Goal: Browse casually: Explore the website without a specific task or goal

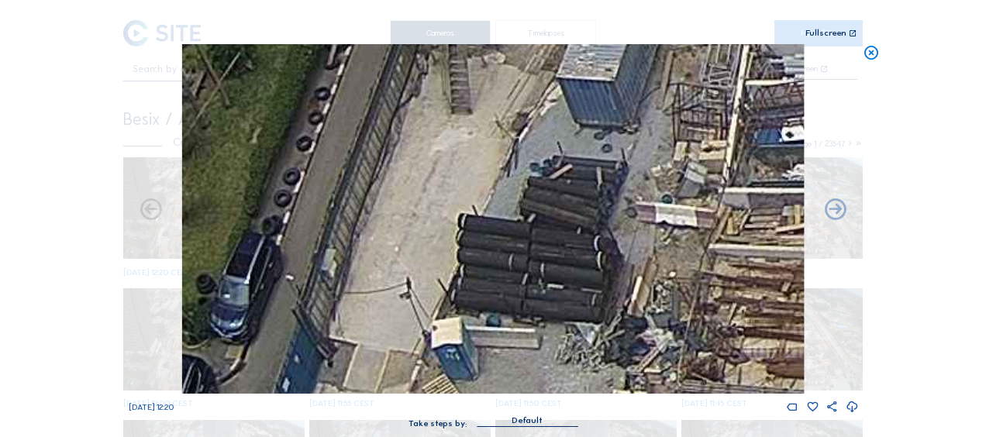
drag, startPoint x: 875, startPoint y: 47, endPoint x: 864, endPoint y: 50, distance: 11.1
click at [874, 47] on icon at bounding box center [871, 53] width 17 height 18
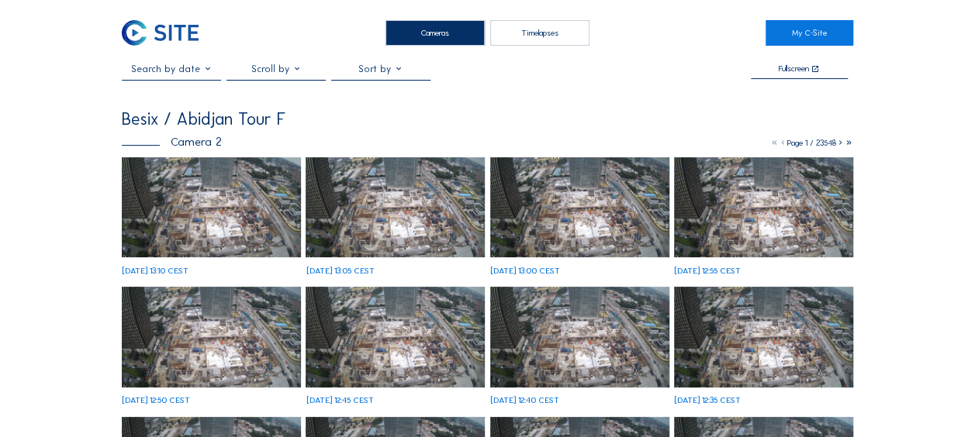
click at [234, 218] on img at bounding box center [211, 207] width 179 height 101
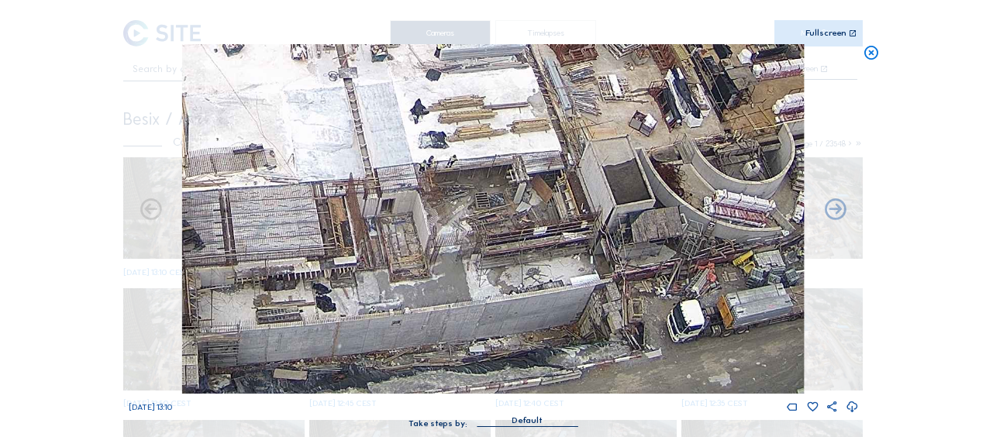
drag, startPoint x: 319, startPoint y: 177, endPoint x: 395, endPoint y: 79, distance: 123.8
click at [395, 79] on img at bounding box center [493, 219] width 622 height 350
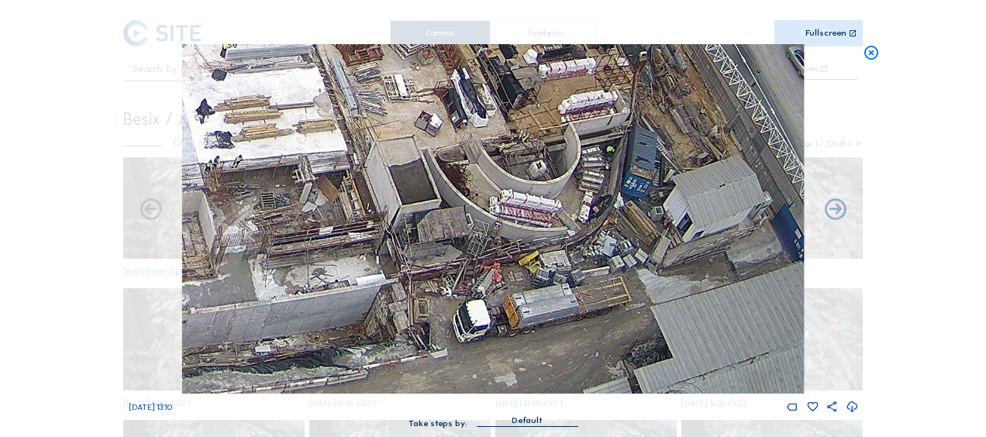
drag, startPoint x: 561, startPoint y: 260, endPoint x: 354, endPoint y: 201, distance: 215.2
click at [354, 201] on img at bounding box center [493, 219] width 622 height 350
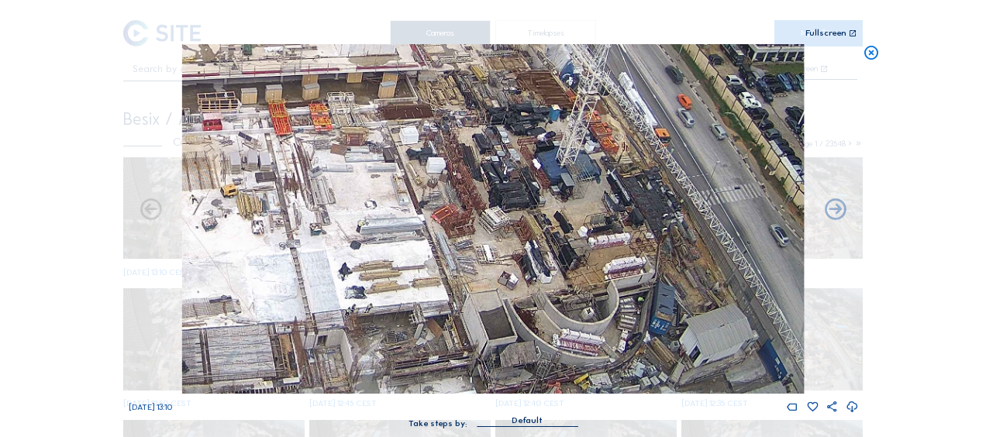
drag, startPoint x: 408, startPoint y: 141, endPoint x: 483, endPoint y: 226, distance: 113.7
click at [483, 226] on img at bounding box center [493, 219] width 622 height 350
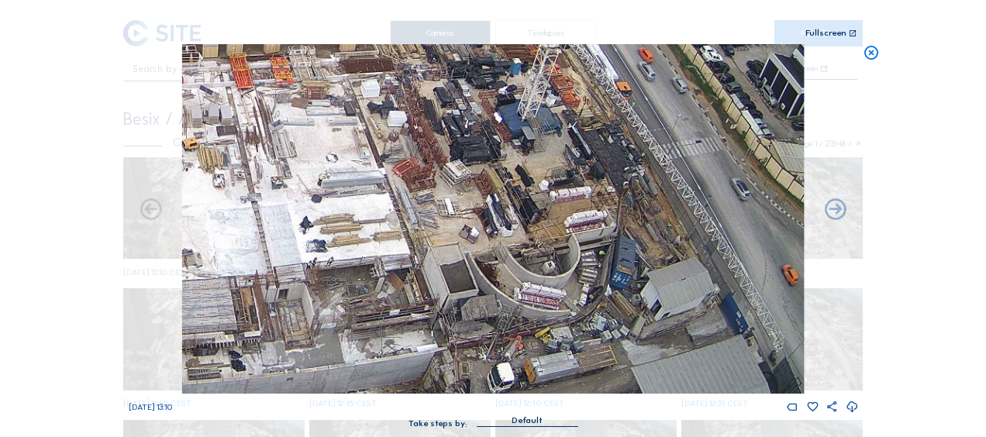
drag, startPoint x: 457, startPoint y: 206, endPoint x: 406, endPoint y: 119, distance: 100.4
click at [406, 119] on img at bounding box center [493, 219] width 622 height 350
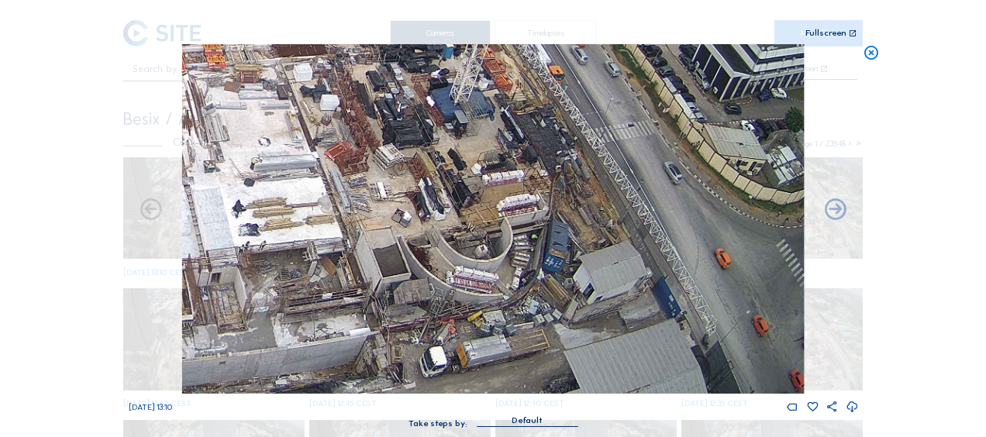
drag, startPoint x: 434, startPoint y: 144, endPoint x: 394, endPoint y: 165, distance: 45.4
click at [394, 165] on img at bounding box center [493, 219] width 622 height 350
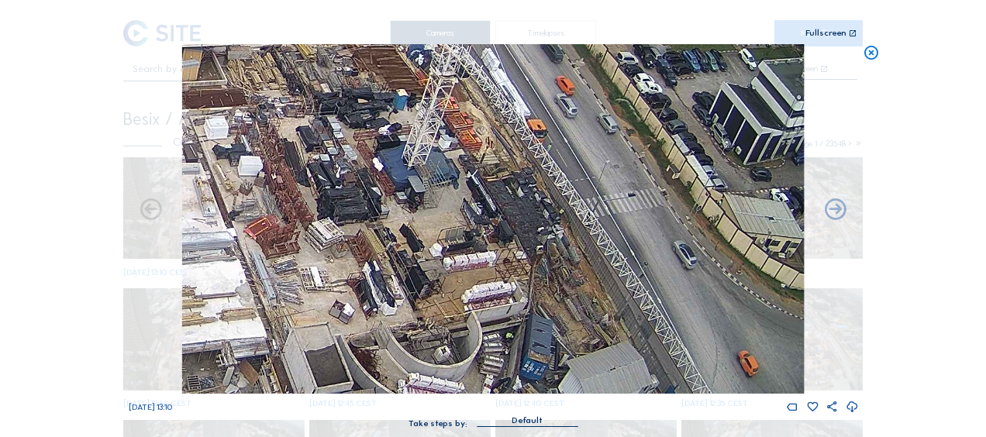
drag, startPoint x: 394, startPoint y: 206, endPoint x: 392, endPoint y: 198, distance: 8.7
click at [392, 198] on img at bounding box center [493, 219] width 622 height 350
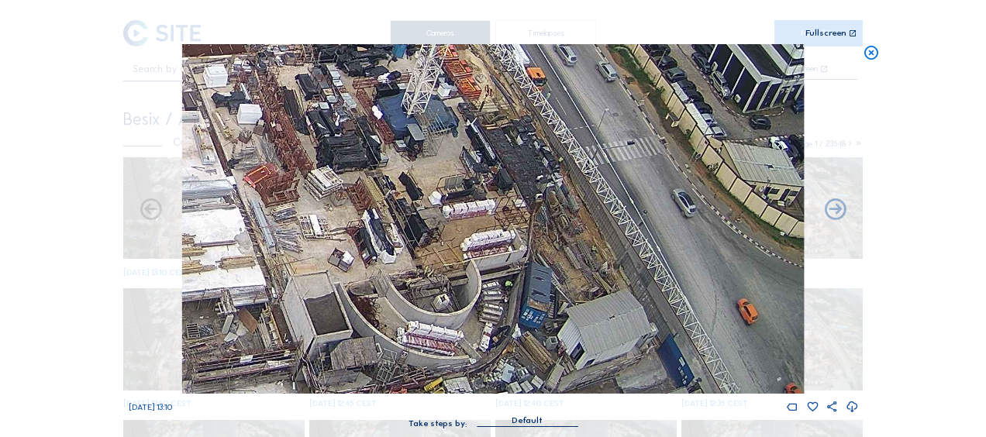
drag, startPoint x: 278, startPoint y: 198, endPoint x: 540, endPoint y: 184, distance: 262.5
click at [540, 184] on img at bounding box center [493, 219] width 622 height 350
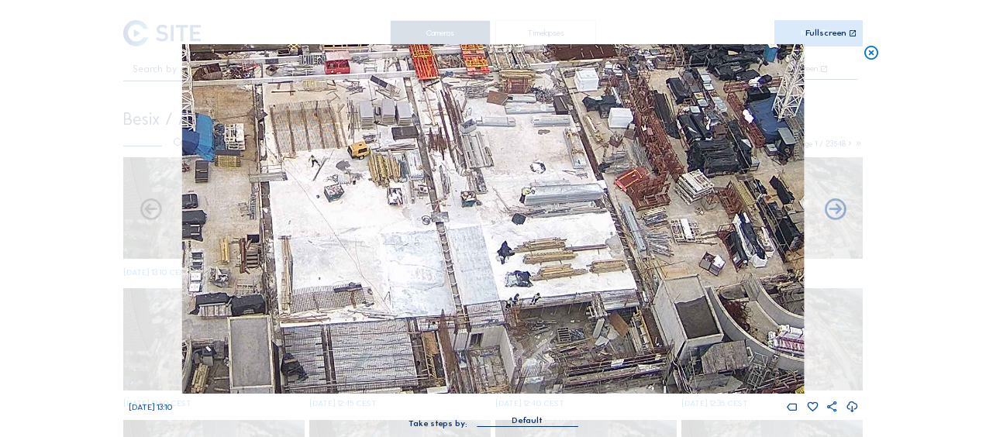
drag, startPoint x: 356, startPoint y: 223, endPoint x: 468, endPoint y: 242, distance: 113.3
click at [468, 242] on img at bounding box center [493, 219] width 622 height 350
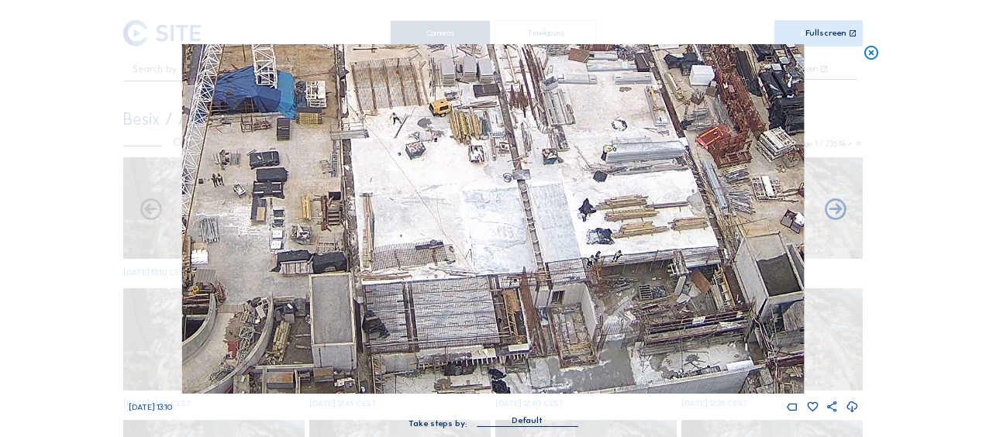
drag, startPoint x: 327, startPoint y: 284, endPoint x: 416, endPoint y: 235, distance: 101.0
click at [416, 235] on img at bounding box center [493, 219] width 622 height 350
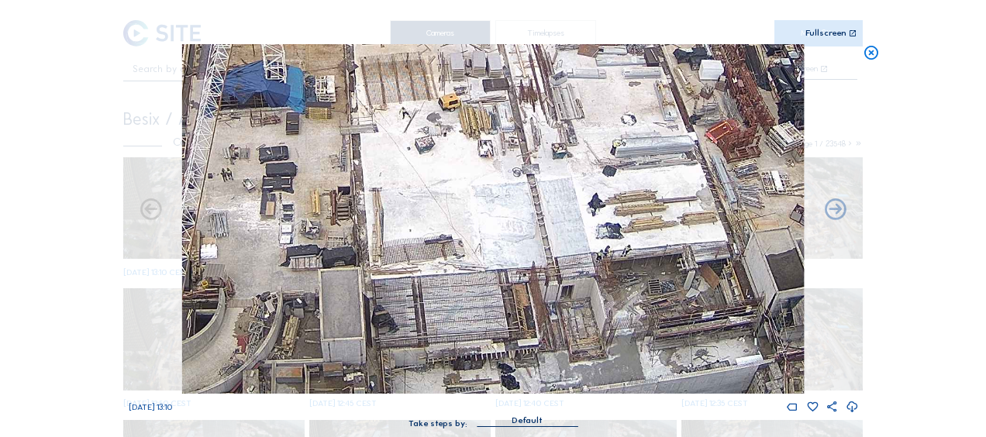
drag, startPoint x: 303, startPoint y: 210, endPoint x: 365, endPoint y: 216, distance: 62.3
click at [365, 216] on img at bounding box center [493, 219] width 622 height 350
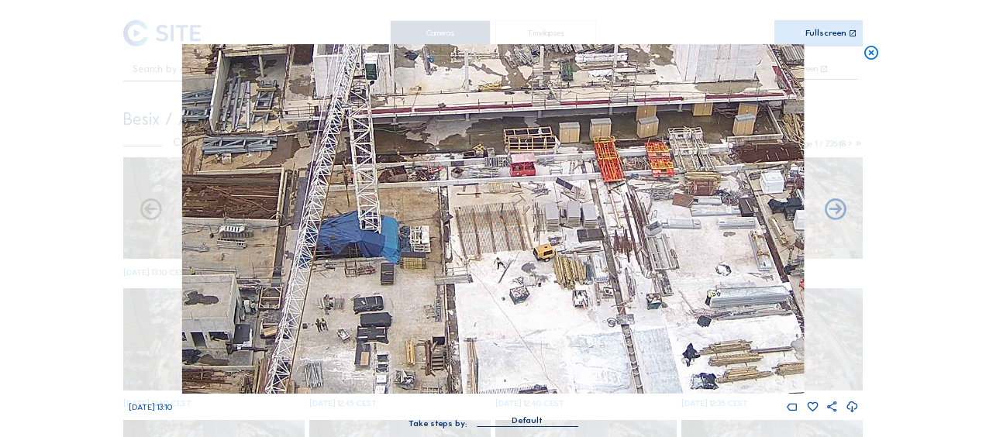
drag, startPoint x: 344, startPoint y: 150, endPoint x: 371, endPoint y: 222, distance: 76.0
click at [377, 295] on img at bounding box center [493, 219] width 622 height 350
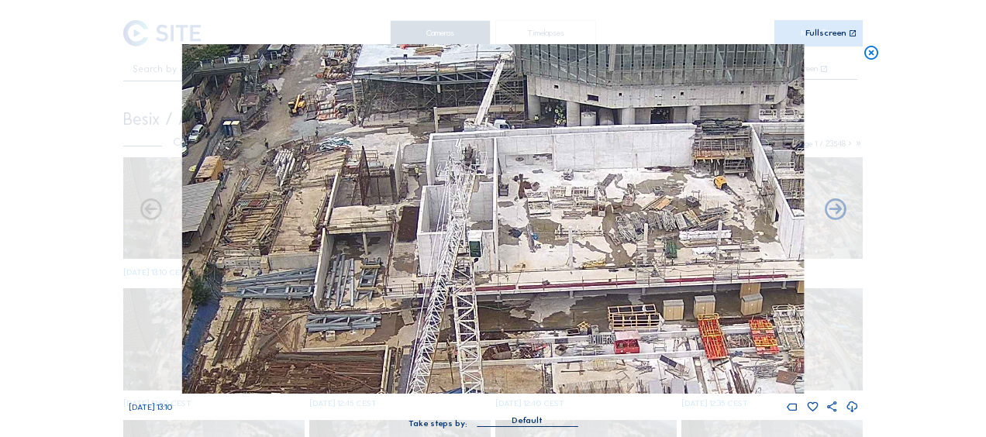
drag, startPoint x: 341, startPoint y: 138, endPoint x: 462, endPoint y: 371, distance: 262.8
click at [468, 375] on img at bounding box center [493, 219] width 622 height 350
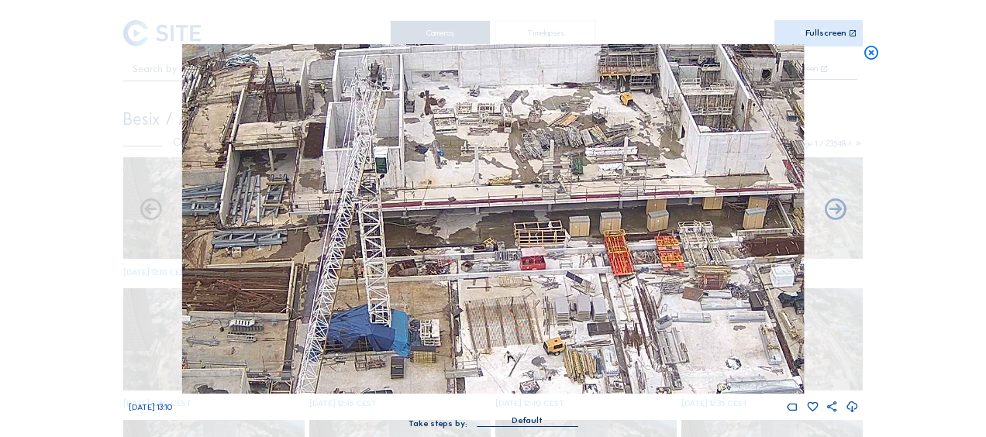
drag, startPoint x: 593, startPoint y: 324, endPoint x: 477, endPoint y: 181, distance: 184.7
click at [477, 181] on img at bounding box center [493, 219] width 622 height 350
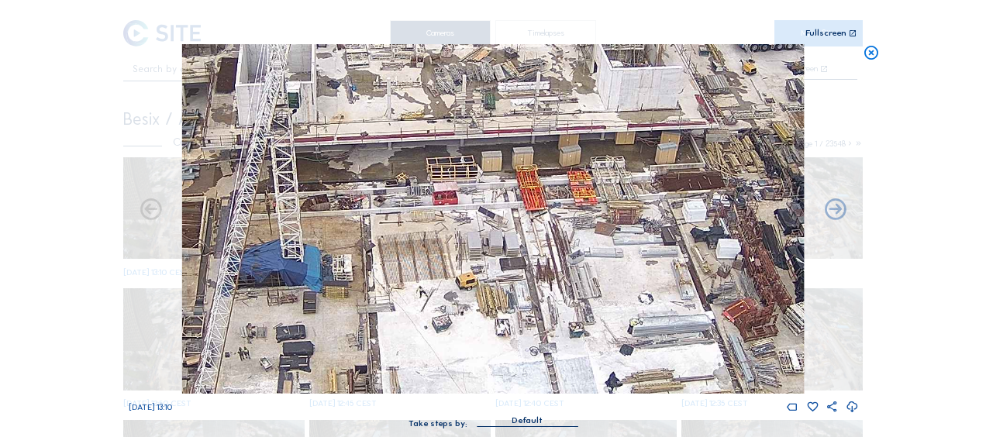
click at [457, 189] on img at bounding box center [493, 219] width 622 height 350
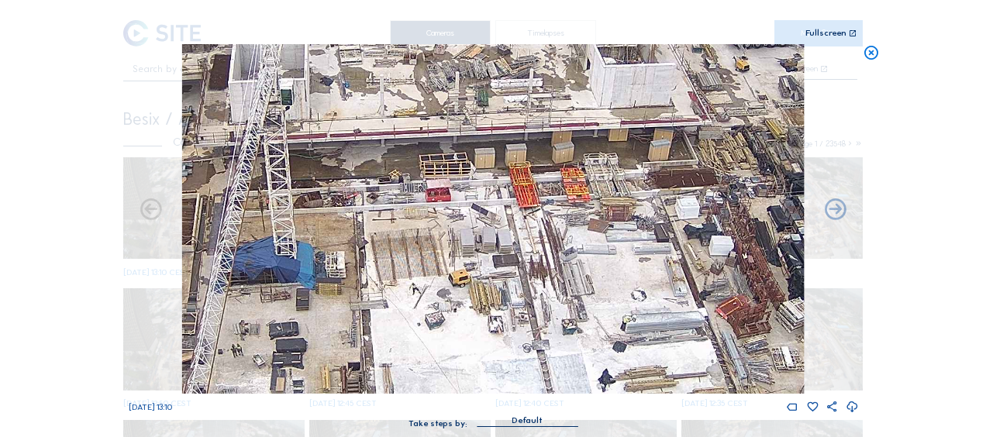
click at [434, 180] on img at bounding box center [493, 219] width 622 height 350
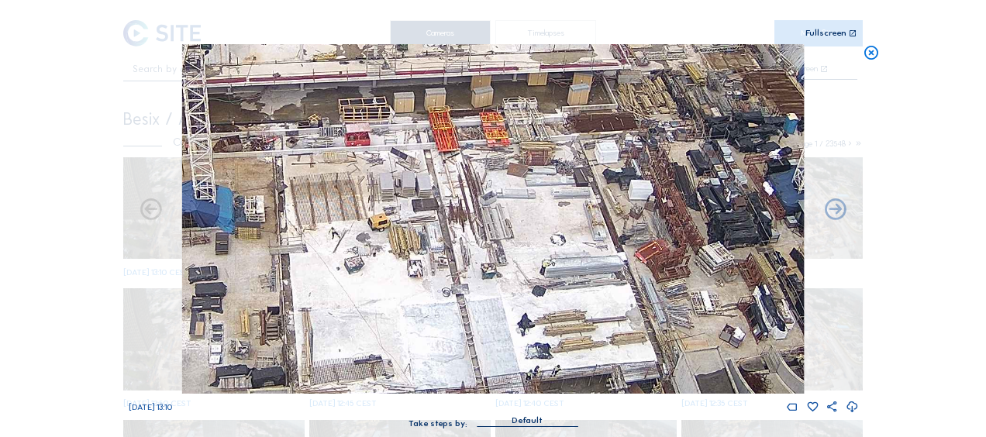
drag, startPoint x: 443, startPoint y: 188, endPoint x: 436, endPoint y: 182, distance: 8.8
click at [437, 182] on img at bounding box center [493, 219] width 622 height 350
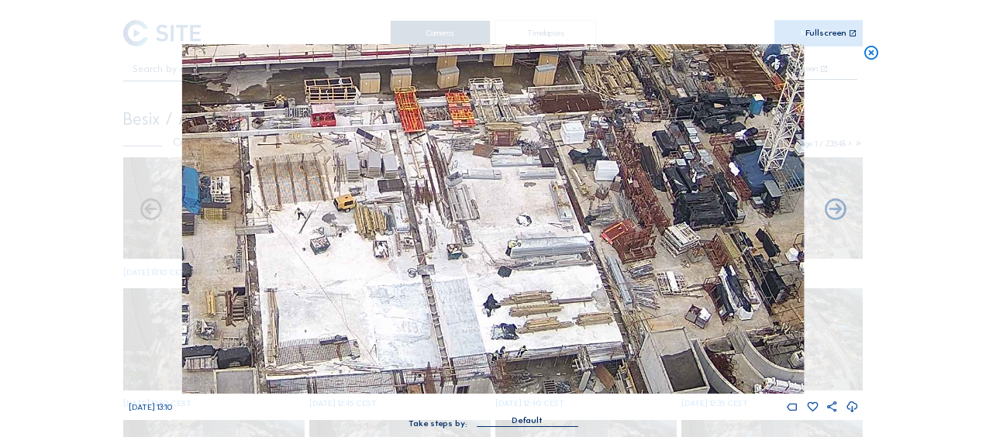
drag, startPoint x: 479, startPoint y: 210, endPoint x: 456, endPoint y: 196, distance: 27.1
click at [456, 196] on img at bounding box center [493, 219] width 622 height 350
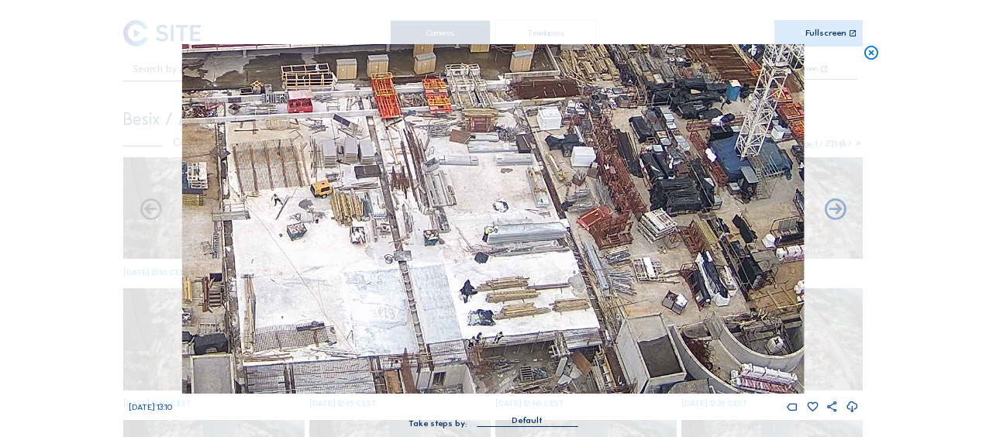
click at [424, 209] on img at bounding box center [493, 219] width 622 height 350
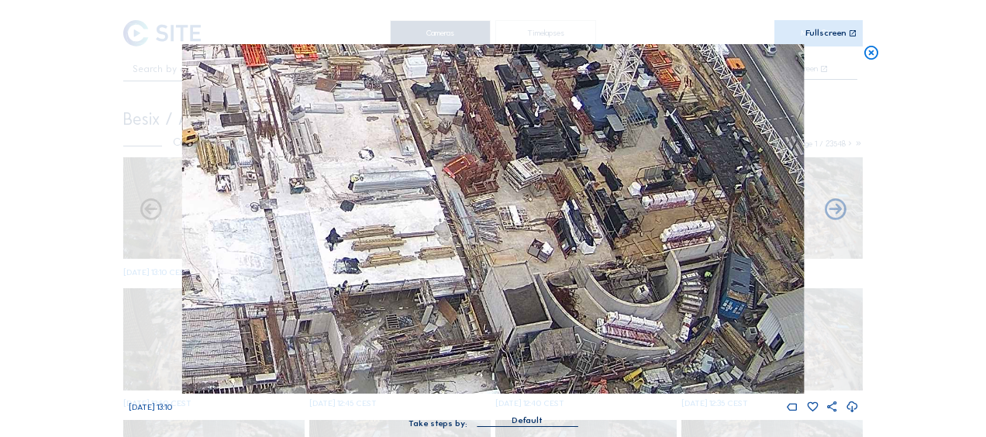
drag, startPoint x: 442, startPoint y: 233, endPoint x: 399, endPoint y: 161, distance: 83.5
click at [399, 161] on img at bounding box center [493, 219] width 622 height 350
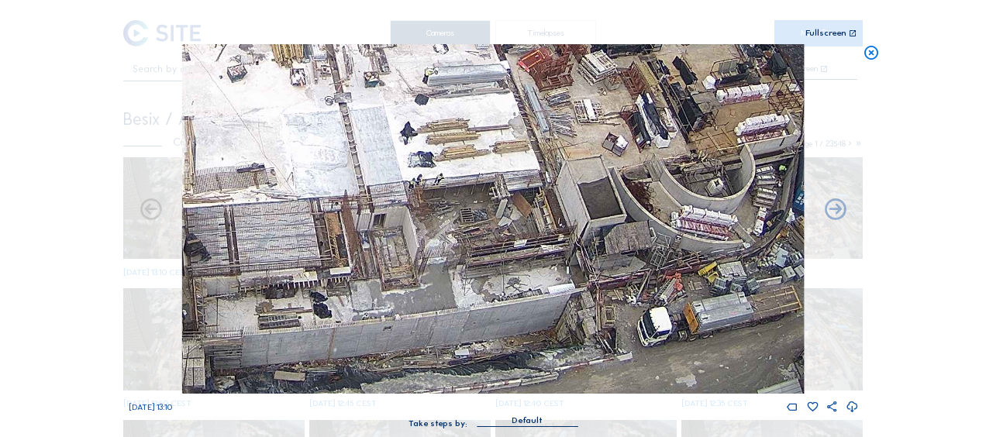
drag, startPoint x: 309, startPoint y: 295, endPoint x: 430, endPoint y: 219, distance: 143.1
click at [430, 219] on img at bounding box center [493, 219] width 622 height 350
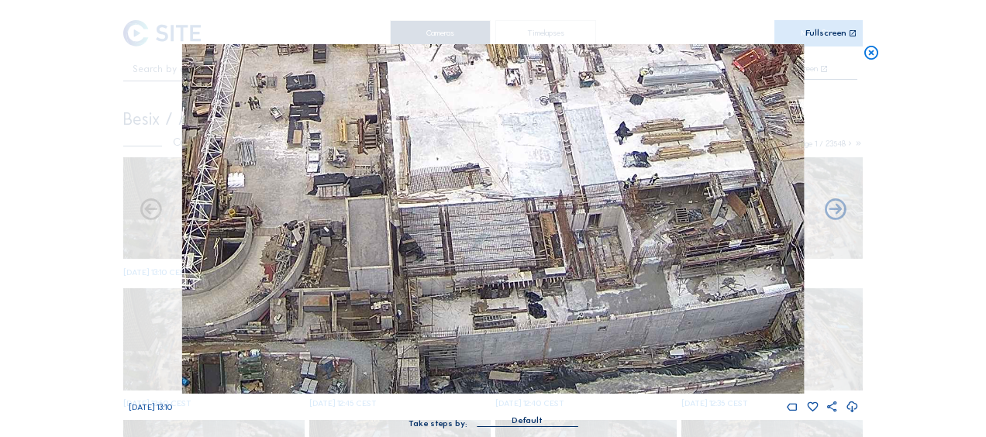
drag, startPoint x: 370, startPoint y: 280, endPoint x: 572, endPoint y: 225, distance: 209.7
click at [572, 226] on img at bounding box center [493, 219] width 622 height 350
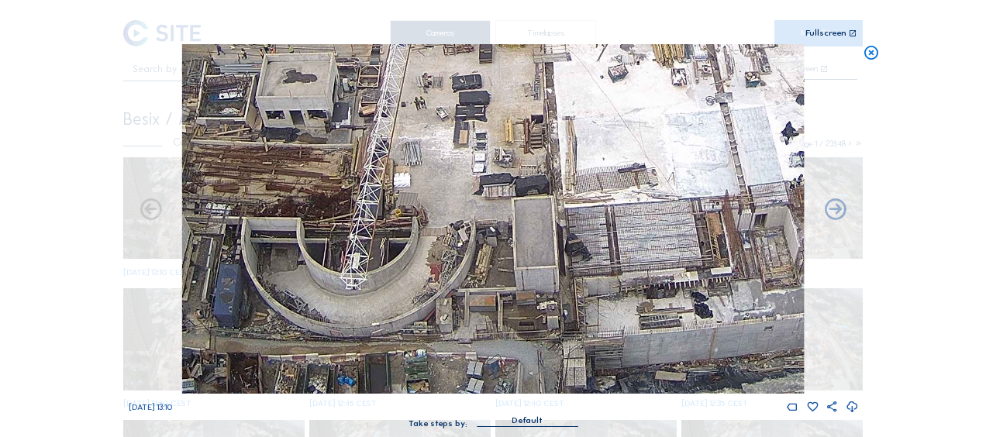
drag, startPoint x: 485, startPoint y: 225, endPoint x: 616, endPoint y: 203, distance: 132.0
click at [616, 203] on img at bounding box center [493, 219] width 622 height 350
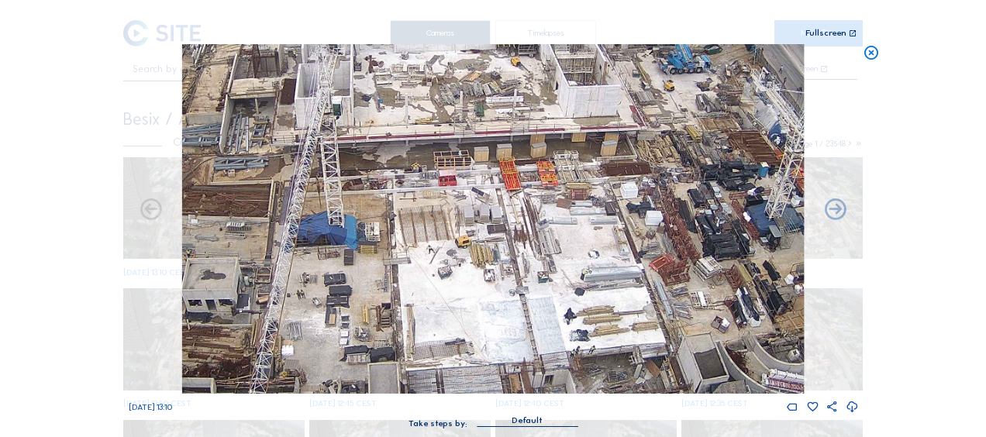
drag, startPoint x: 568, startPoint y: 70, endPoint x: 440, endPoint y: 178, distance: 167.2
click at [431, 182] on img at bounding box center [493, 219] width 622 height 350
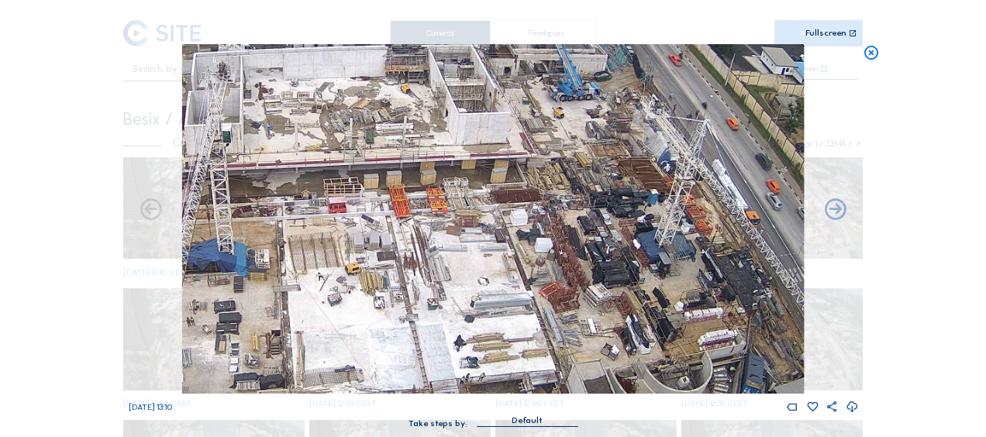
drag, startPoint x: 450, startPoint y: 180, endPoint x: 414, endPoint y: 197, distance: 40.2
click at [414, 197] on img at bounding box center [493, 219] width 622 height 350
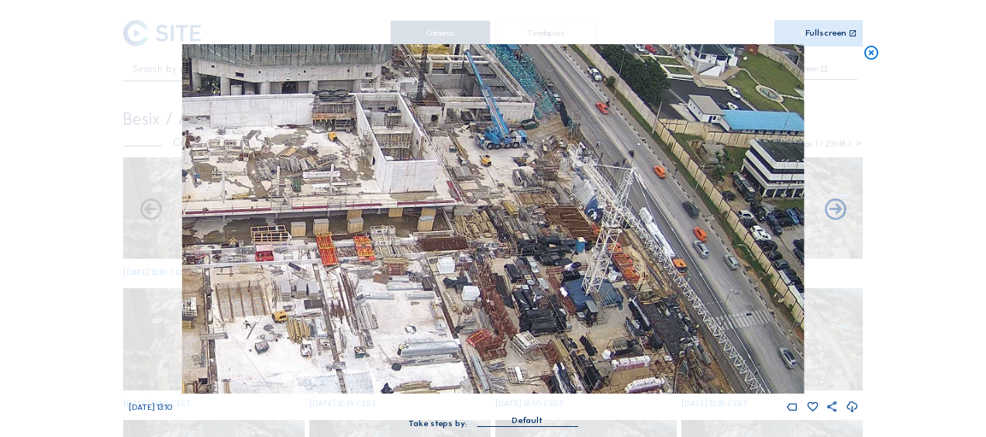
drag, startPoint x: 547, startPoint y: 127, endPoint x: 498, endPoint y: 164, distance: 61.6
click at [498, 164] on img at bounding box center [493, 219] width 622 height 350
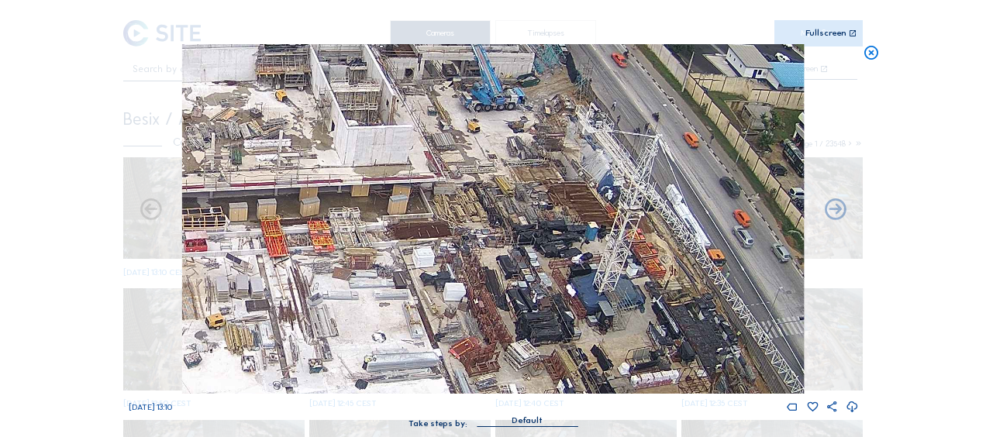
drag, startPoint x: 312, startPoint y: 131, endPoint x: 454, endPoint y: 170, distance: 147.8
click at [454, 170] on img at bounding box center [493, 219] width 622 height 350
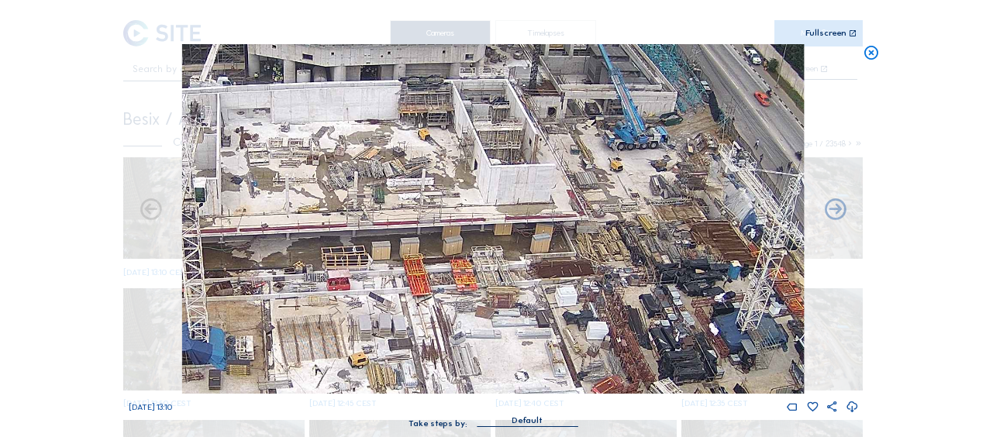
drag, startPoint x: 339, startPoint y: 134, endPoint x: 454, endPoint y: 214, distance: 140.4
click at [454, 214] on img at bounding box center [493, 219] width 622 height 350
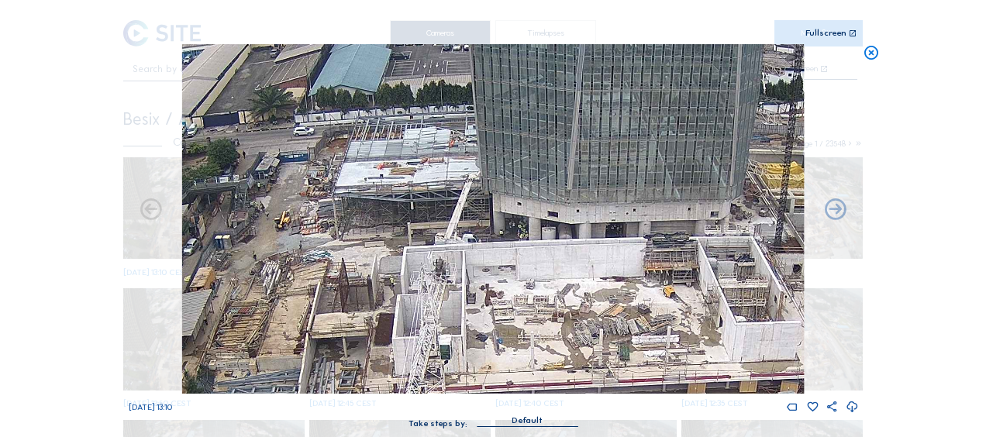
drag, startPoint x: 393, startPoint y: 200, endPoint x: 523, endPoint y: 278, distance: 150.9
click at [523, 278] on img at bounding box center [493, 219] width 622 height 350
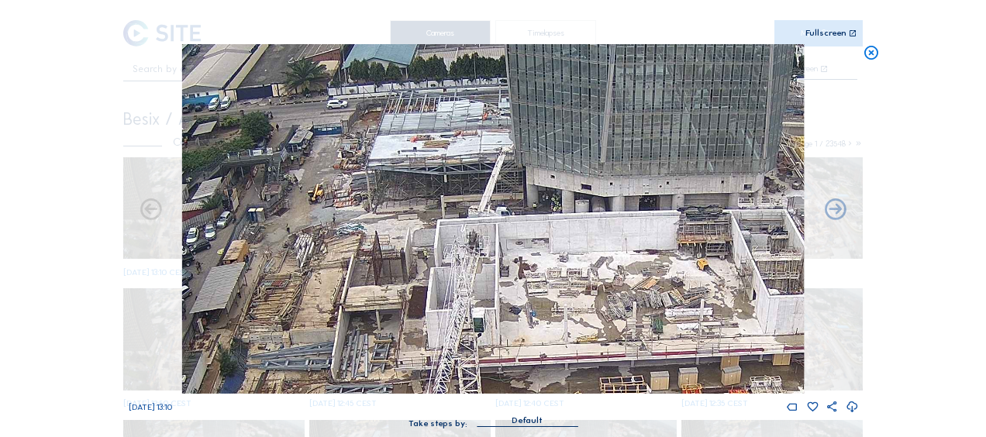
drag, startPoint x: 438, startPoint y: 274, endPoint x: 465, endPoint y: 244, distance: 40.6
click at [465, 244] on img at bounding box center [493, 219] width 622 height 350
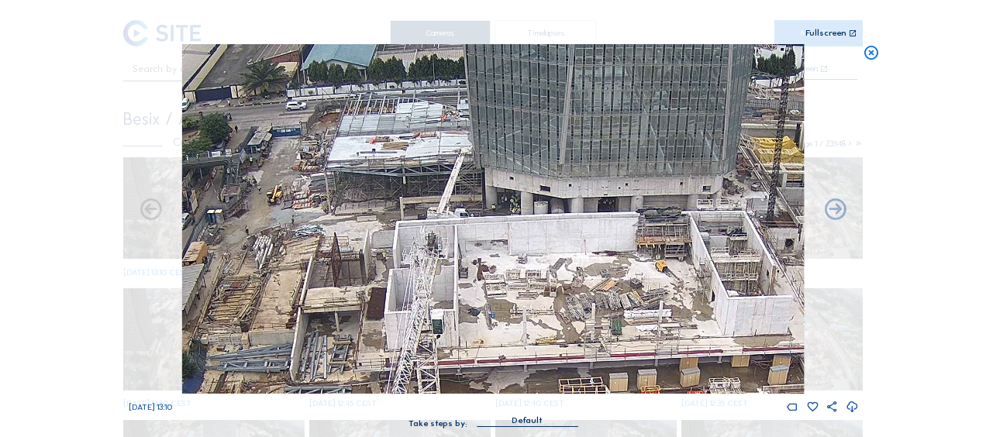
drag, startPoint x: 522, startPoint y: 221, endPoint x: 389, endPoint y: 214, distance: 132.8
click at [389, 214] on img at bounding box center [493, 219] width 622 height 350
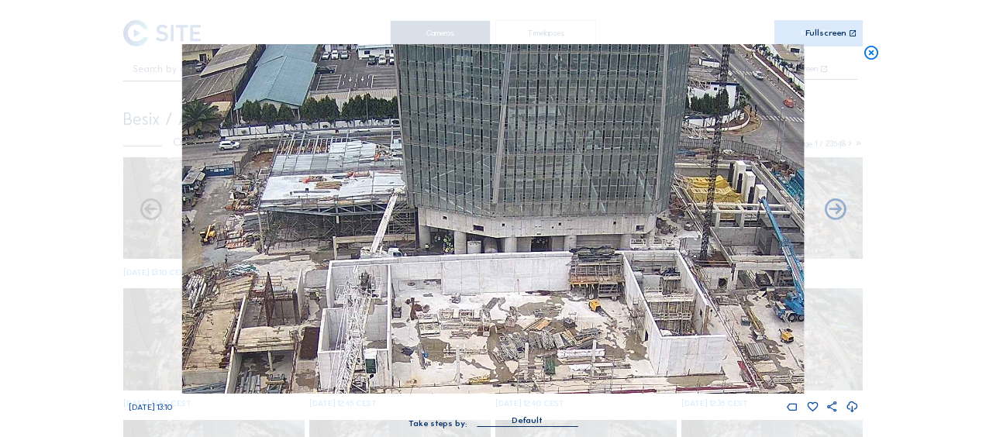
drag, startPoint x: 360, startPoint y: 250, endPoint x: 481, endPoint y: 261, distance: 122.2
click at [487, 265] on img at bounding box center [493, 219] width 622 height 350
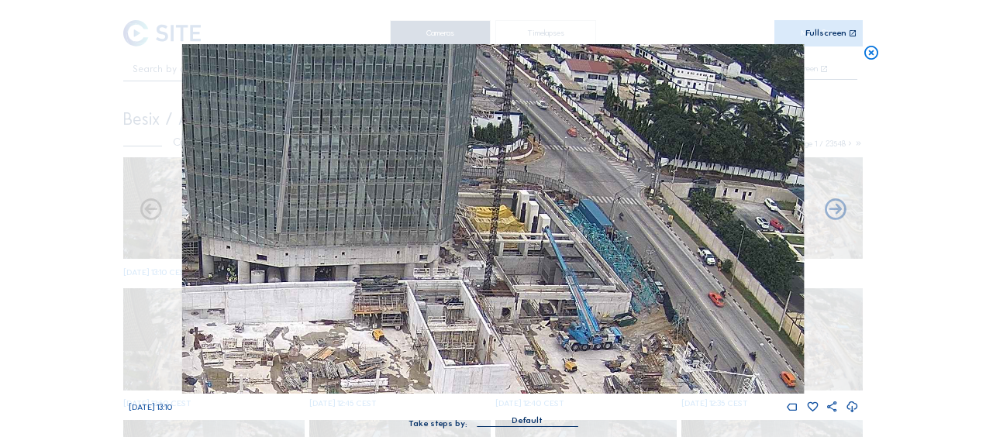
drag, startPoint x: 652, startPoint y: 202, endPoint x: 335, endPoint y: 233, distance: 318.6
click at [309, 216] on img at bounding box center [493, 219] width 622 height 350
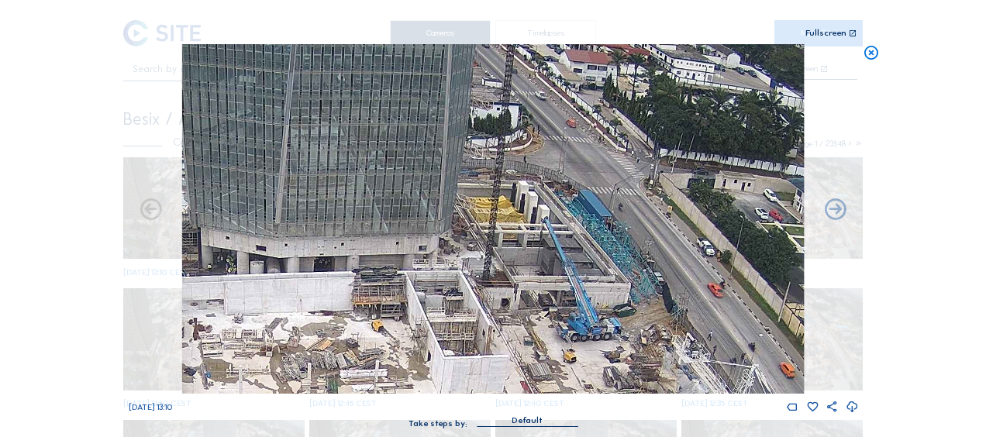
drag, startPoint x: 478, startPoint y: 327, endPoint x: 478, endPoint y: 203, distance: 124.0
click at [478, 203] on img at bounding box center [493, 219] width 622 height 350
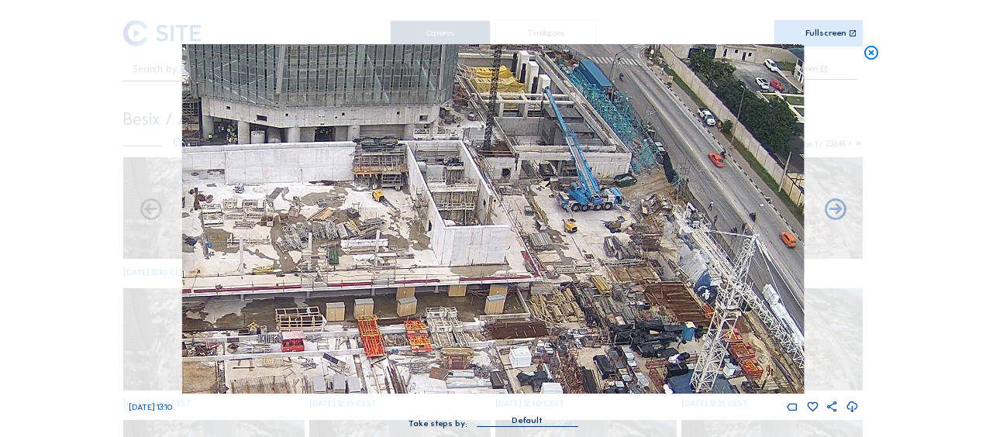
drag, startPoint x: 489, startPoint y: 292, endPoint x: 492, endPoint y: 180, distance: 111.7
click at [492, 180] on img at bounding box center [493, 219] width 622 height 350
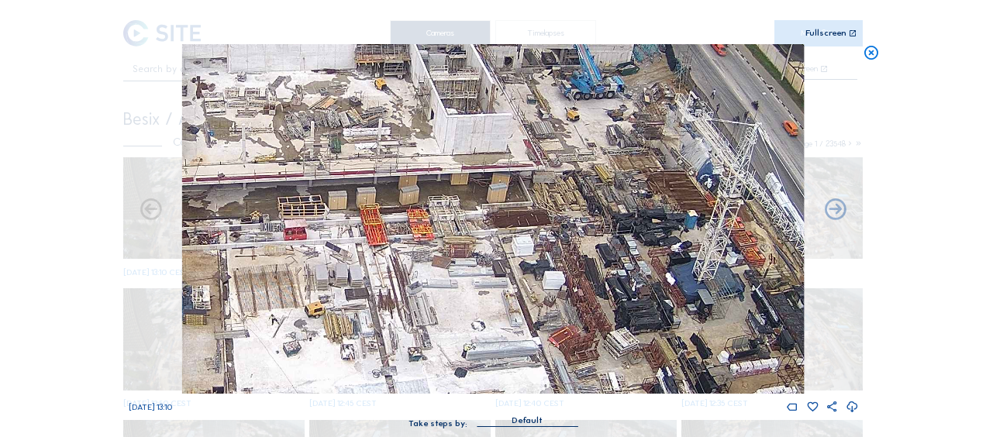
drag, startPoint x: 336, startPoint y: 247, endPoint x: 461, endPoint y: 145, distance: 161.4
click at [461, 145] on img at bounding box center [493, 219] width 622 height 350
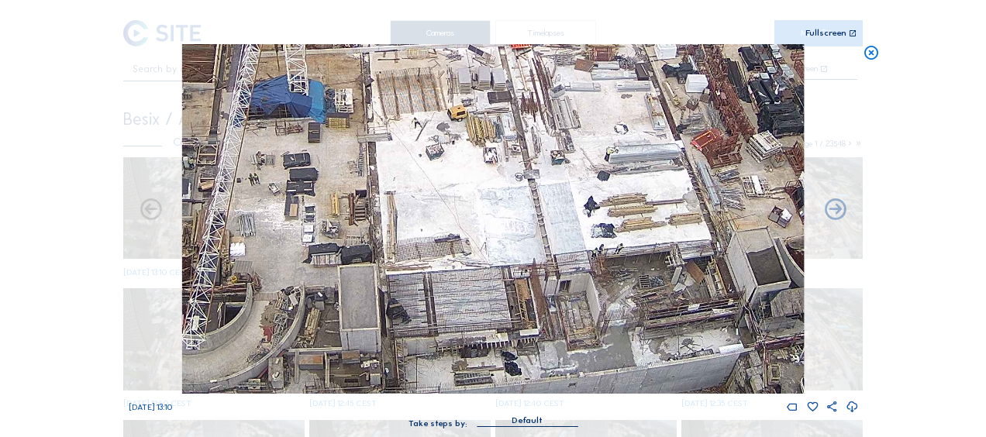
drag, startPoint x: 381, startPoint y: 279, endPoint x: 403, endPoint y: 178, distance: 103.9
click at [403, 178] on img at bounding box center [493, 219] width 622 height 350
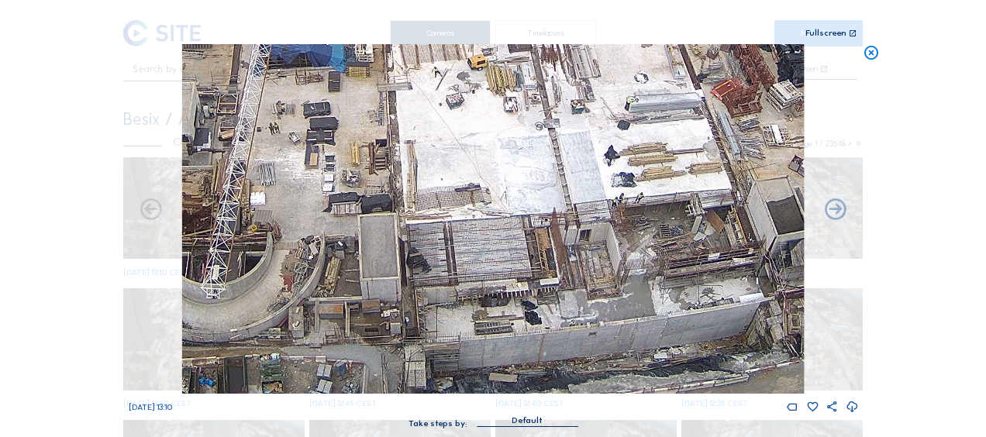
drag, startPoint x: 338, startPoint y: 254, endPoint x: 434, endPoint y: 205, distance: 107.5
click at [431, 206] on img at bounding box center [493, 219] width 622 height 350
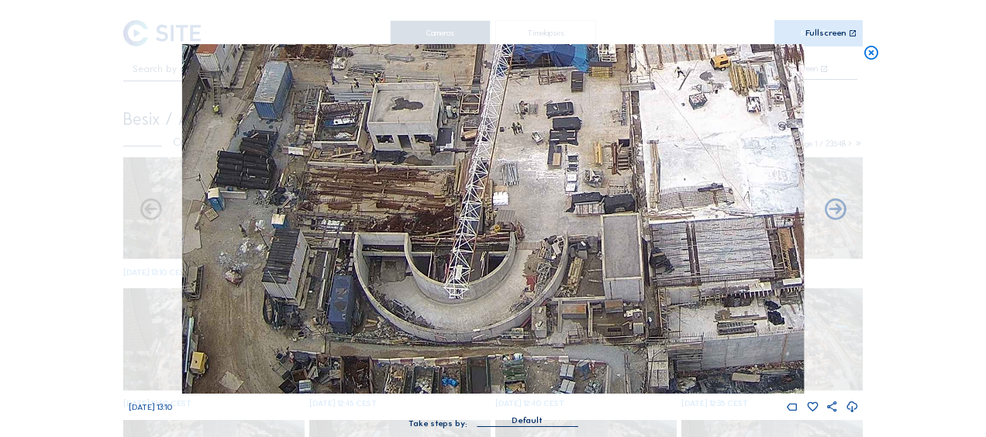
drag, startPoint x: 421, startPoint y: 264, endPoint x: 559, endPoint y: 122, distance: 197.9
click at [559, 122] on img at bounding box center [493, 219] width 622 height 350
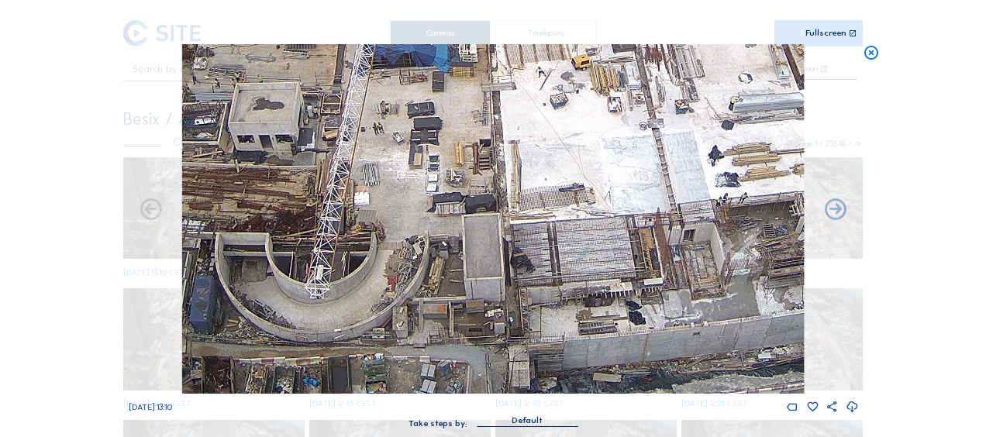
drag, startPoint x: 712, startPoint y: 223, endPoint x: 454, endPoint y: 186, distance: 260.8
click at [415, 159] on img at bounding box center [493, 219] width 622 height 350
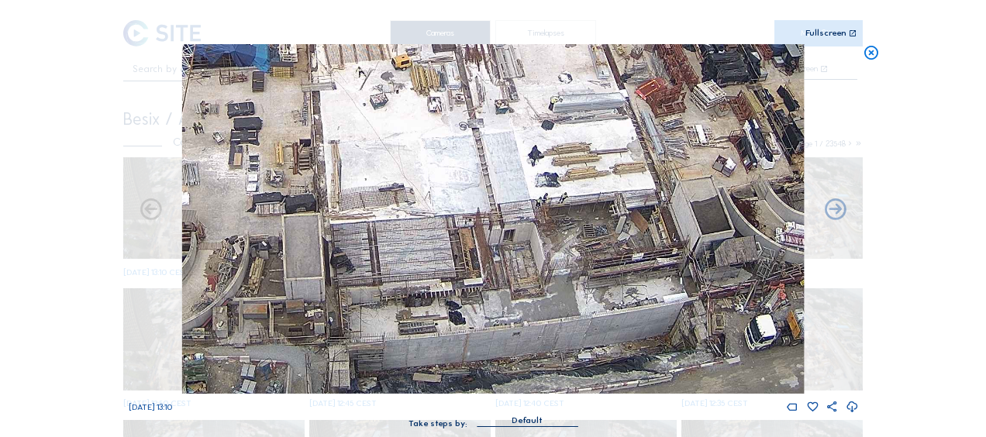
drag, startPoint x: 592, startPoint y: 223, endPoint x: 490, endPoint y: 204, distance: 104.2
click at [490, 204] on img at bounding box center [493, 219] width 622 height 350
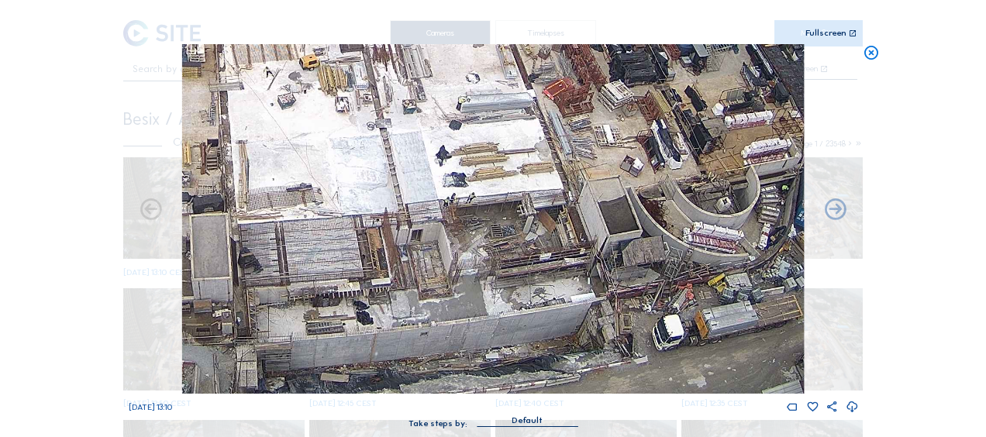
drag, startPoint x: 652, startPoint y: 264, endPoint x: 556, endPoint y: 218, distance: 106.5
click at [556, 218] on img at bounding box center [493, 219] width 622 height 350
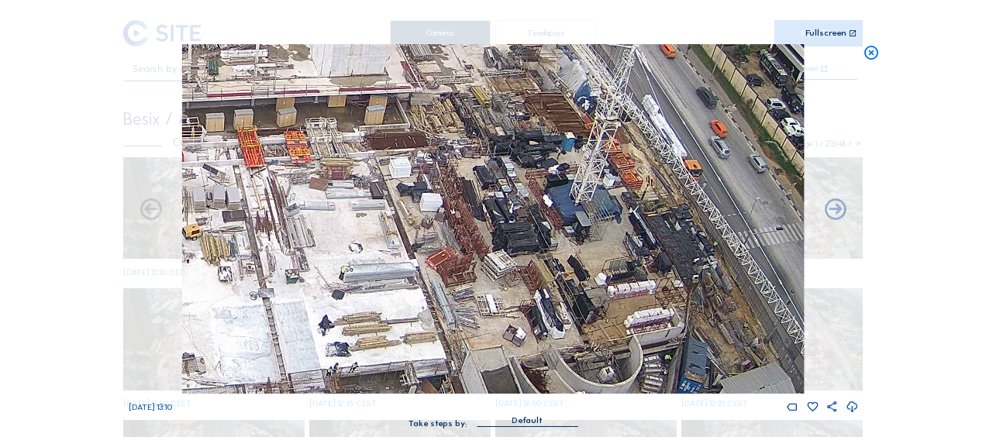
drag, startPoint x: 708, startPoint y: 166, endPoint x: 666, endPoint y: 292, distance: 133.1
click at [666, 292] on img at bounding box center [493, 219] width 622 height 350
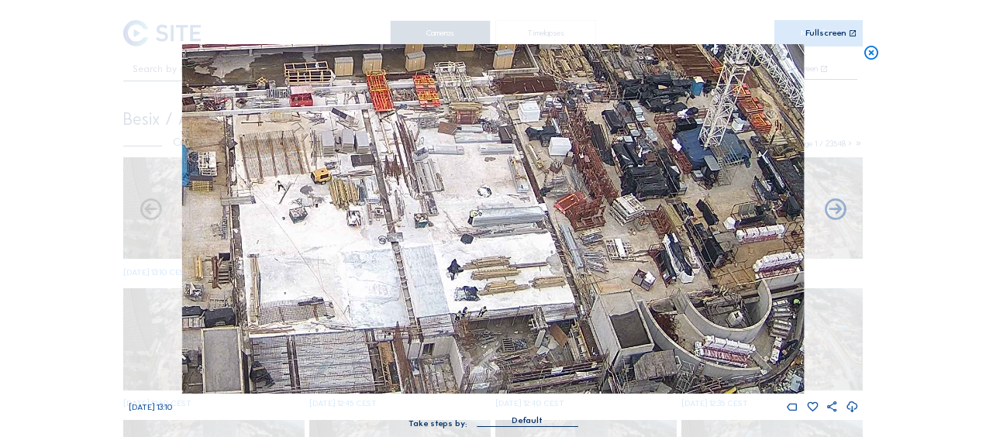
drag, startPoint x: 453, startPoint y: 249, endPoint x: 583, endPoint y: 188, distance: 143.9
click at [583, 188] on img at bounding box center [493, 219] width 622 height 350
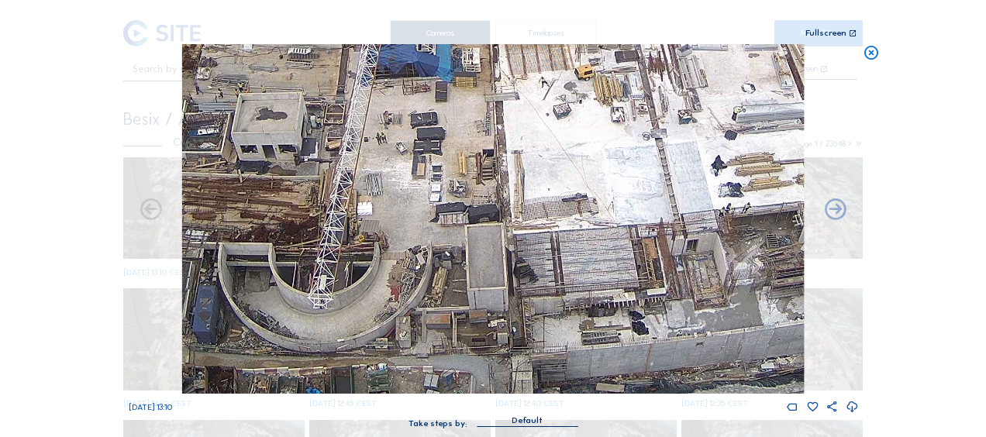
drag, startPoint x: 441, startPoint y: 268, endPoint x: 705, endPoint y: 162, distance: 284.2
click at [705, 162] on img at bounding box center [493, 219] width 622 height 350
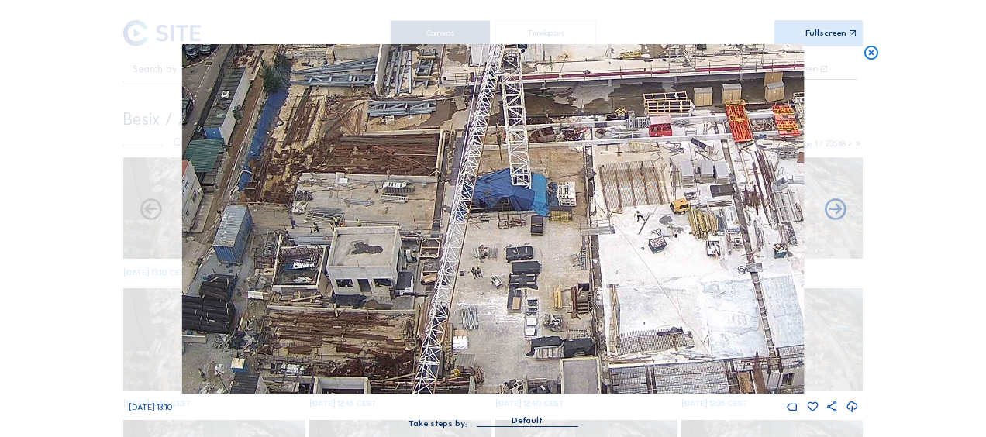
drag, startPoint x: 429, startPoint y: 192, endPoint x: 567, endPoint y: 413, distance: 261.2
click at [567, 413] on div "We 01 Oct 2025 13:10" at bounding box center [494, 229] width 730 height 370
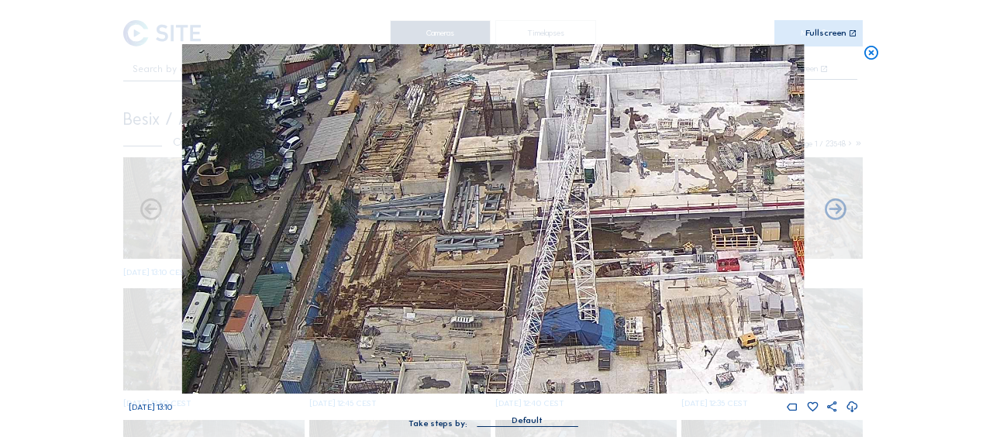
drag, startPoint x: 435, startPoint y: 140, endPoint x: 457, endPoint y: 189, distance: 54.5
click at [457, 189] on img at bounding box center [493, 219] width 622 height 350
drag, startPoint x: 464, startPoint y: 198, endPoint x: 431, endPoint y: 74, distance: 128.3
click at [431, 74] on img at bounding box center [493, 219] width 622 height 350
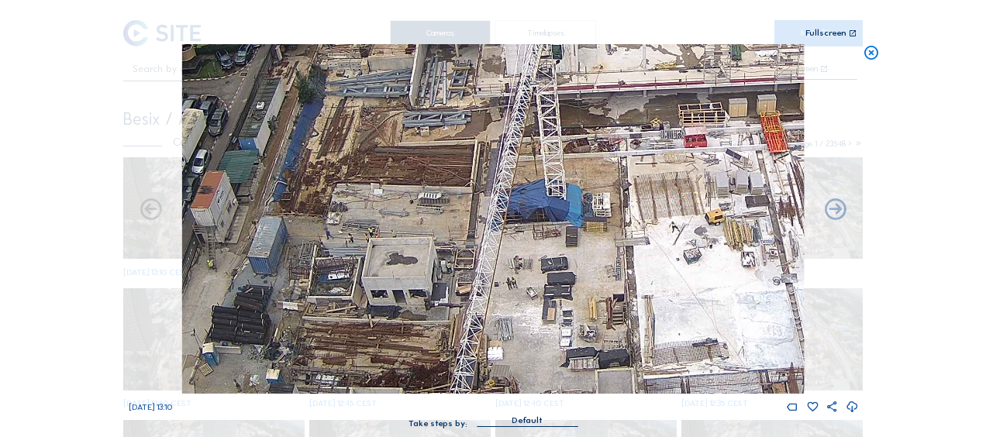
click at [446, 77] on img at bounding box center [493, 219] width 622 height 350
